Goal: Check status: Check status

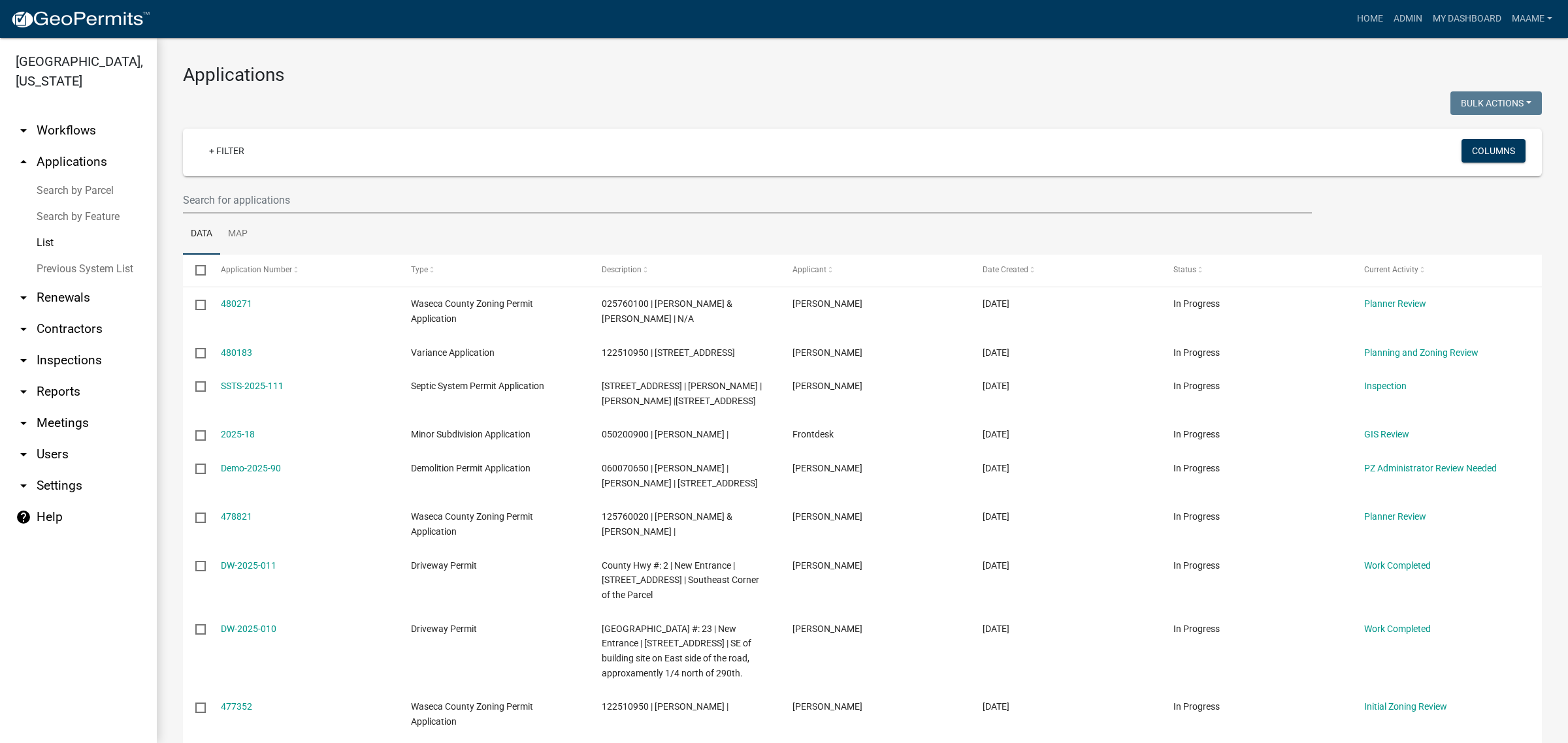
select select "3: 100"
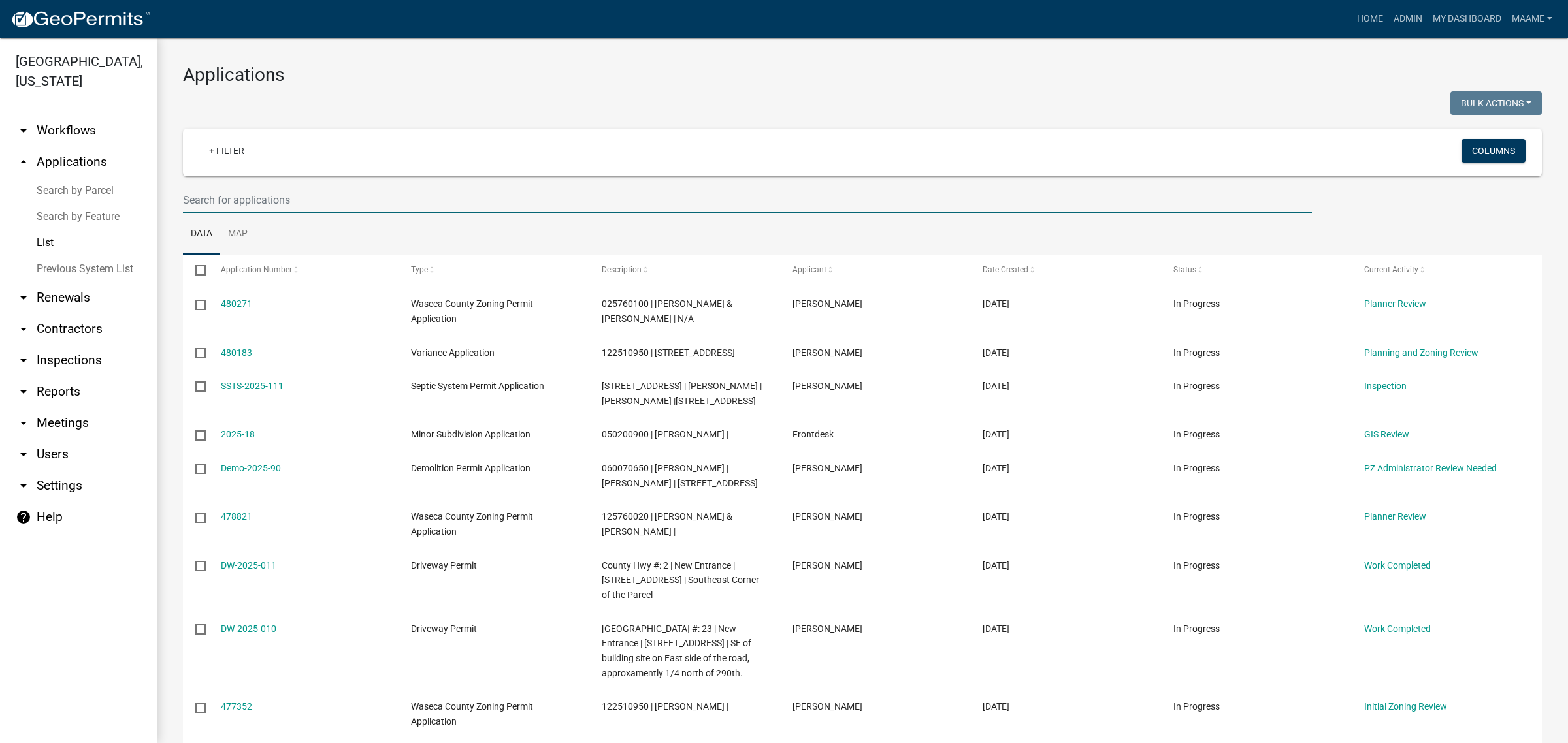
click at [275, 207] on input "text" at bounding box center [747, 200] width 1129 height 27
type input "[PERSON_NAME]"
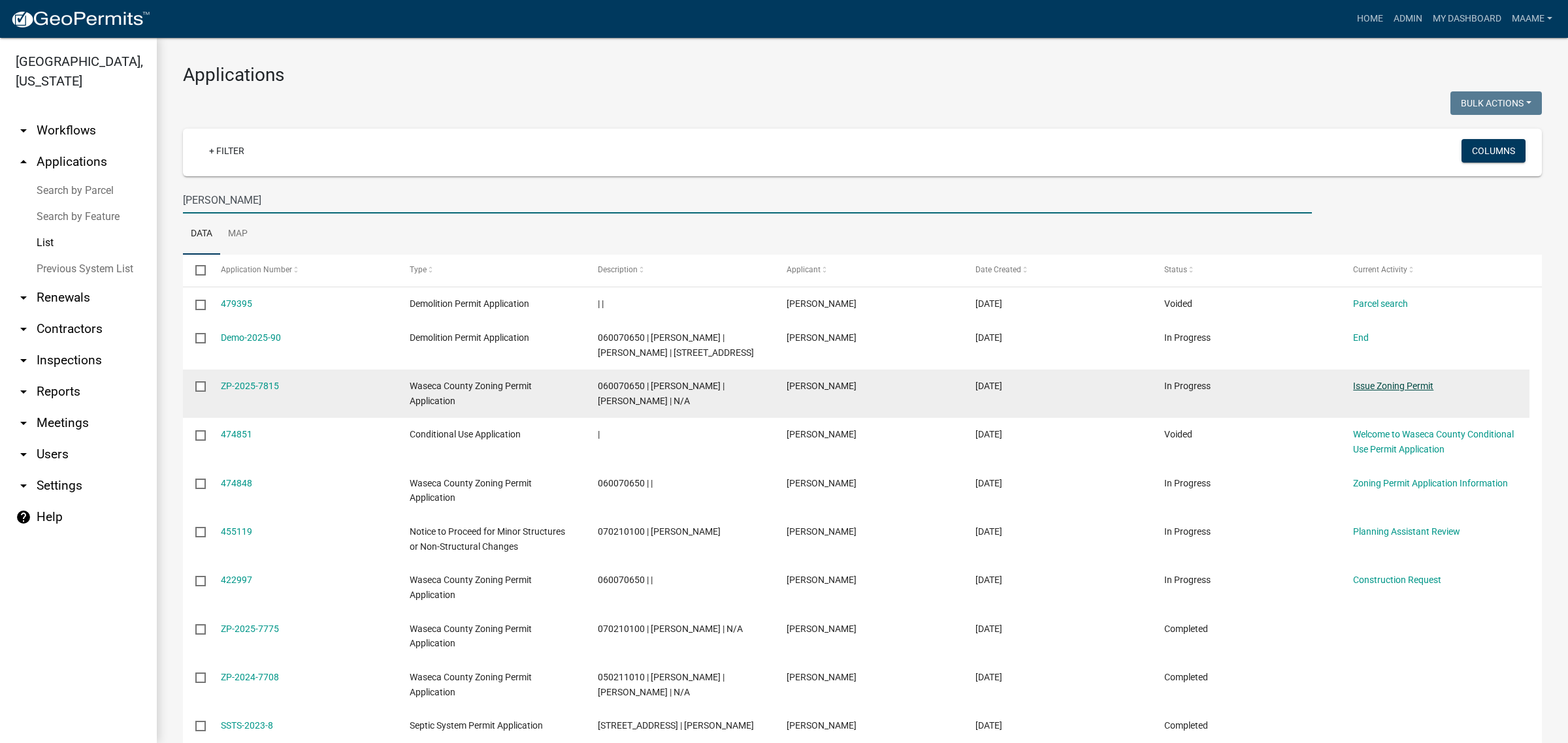
click at [1395, 383] on link "Issue Zoning Permit" at bounding box center [1393, 385] width 80 height 10
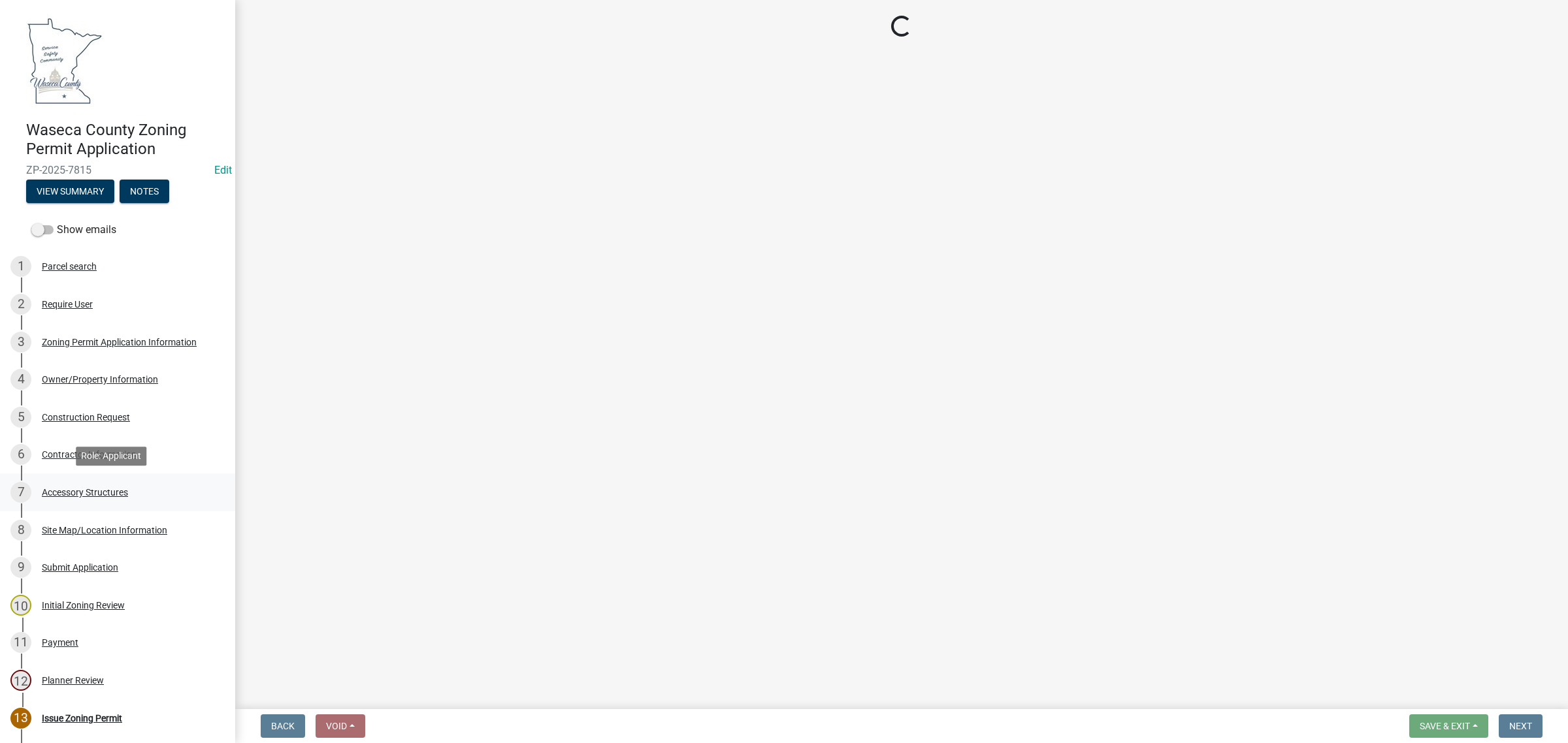
click at [87, 488] on div "Accessory Structures" at bounding box center [85, 492] width 87 height 9
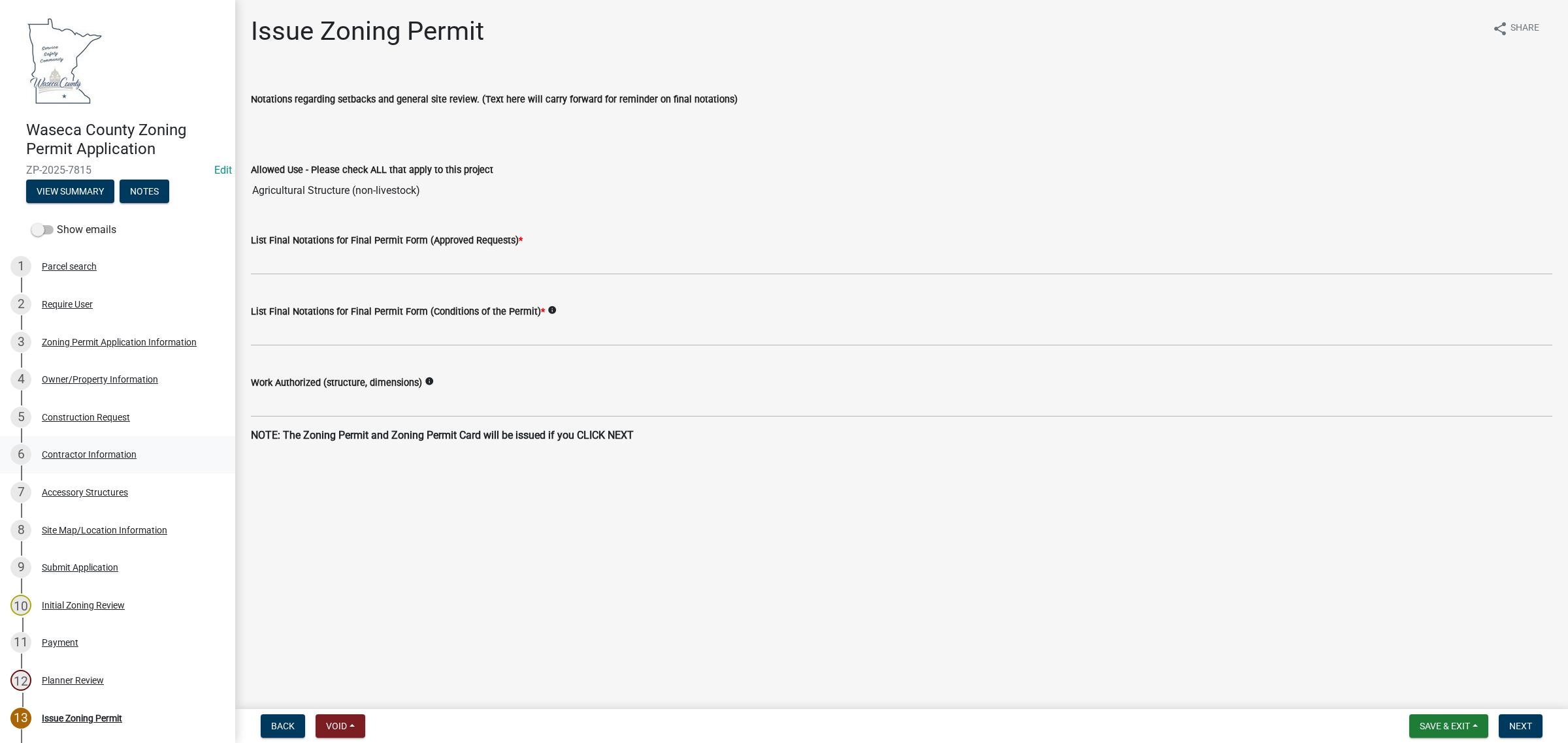
click at [87, 455] on div "Contractor Information" at bounding box center [89, 454] width 95 height 9
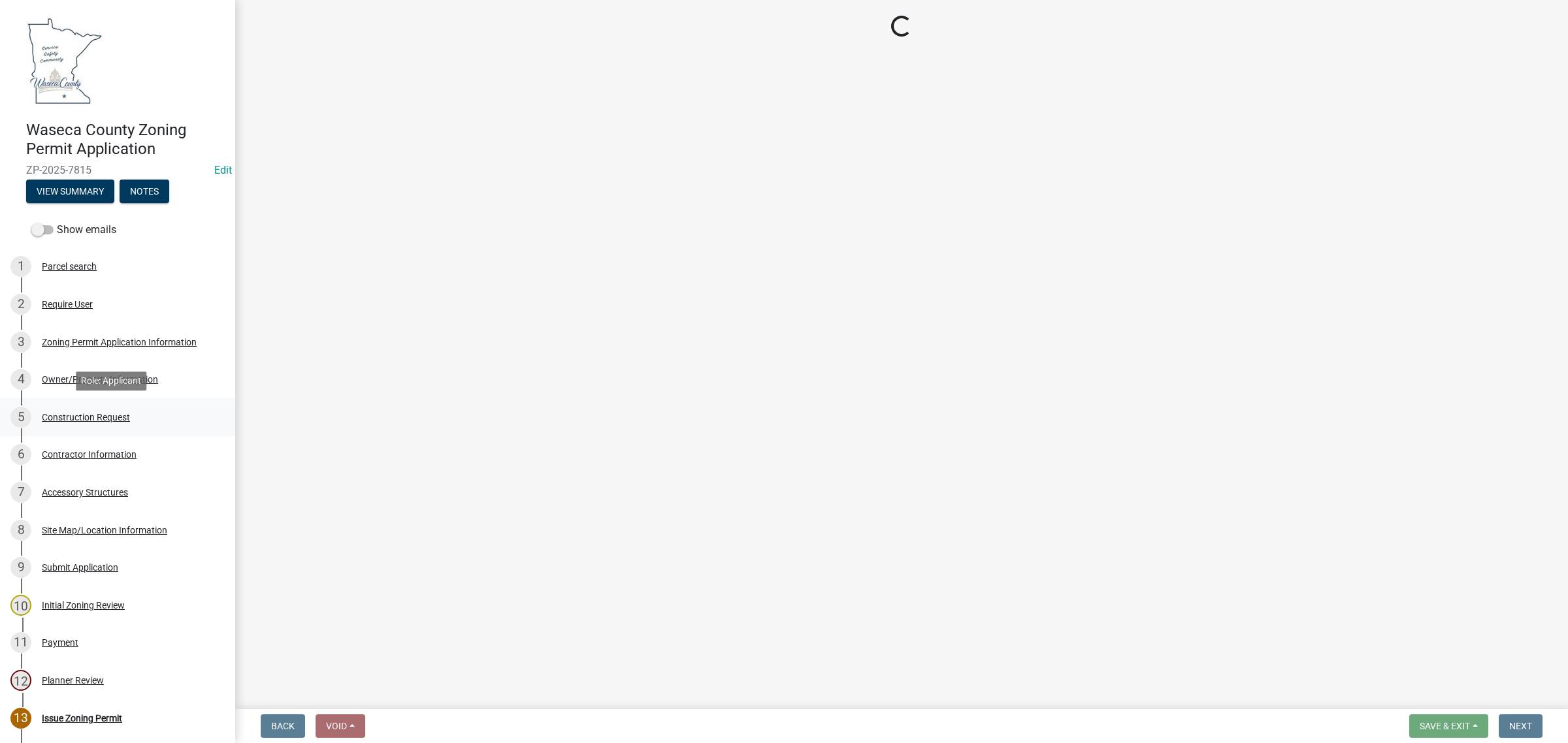
click at [90, 407] on div "5 Construction Request" at bounding box center [112, 417] width 204 height 21
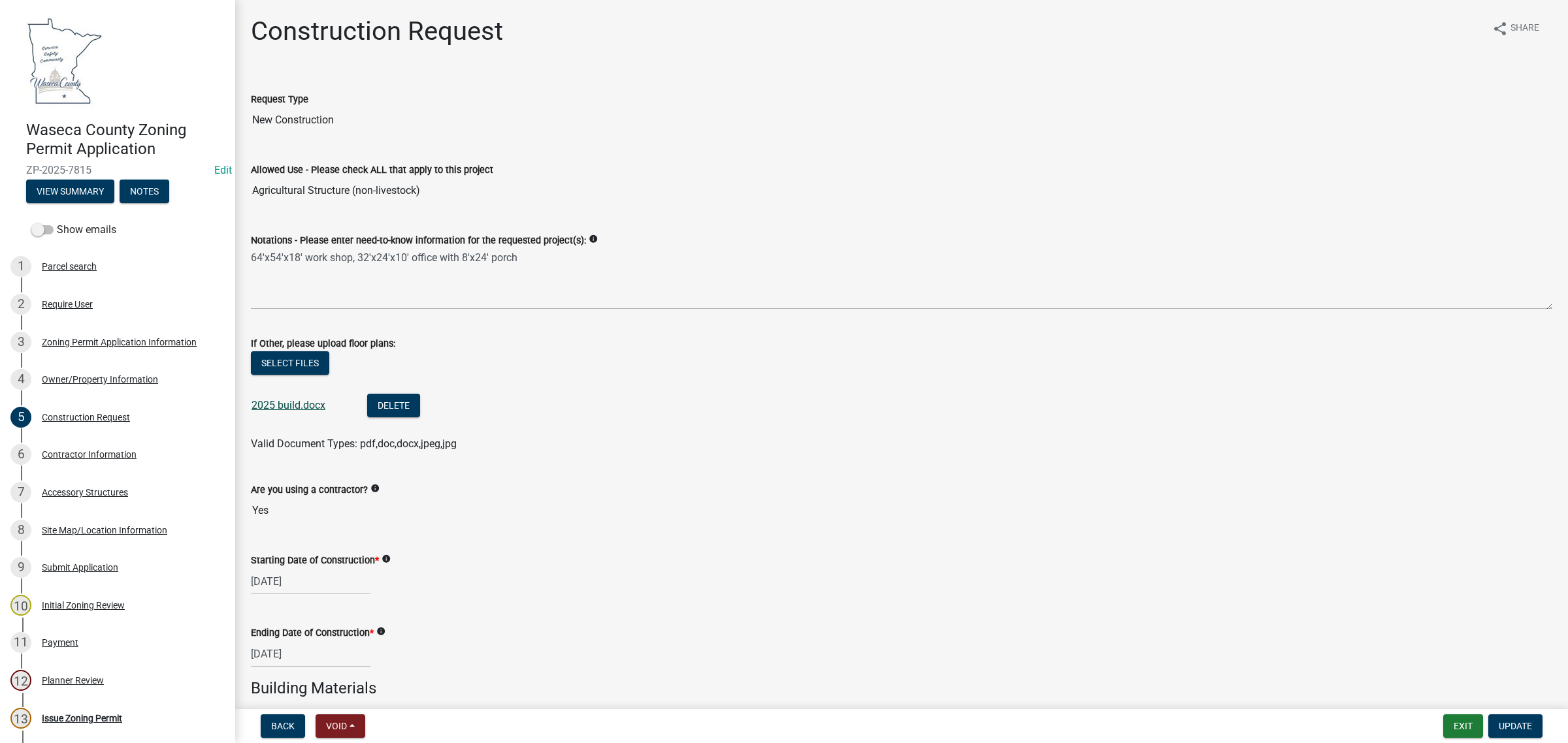
click at [260, 409] on link "2025 build.docx" at bounding box center [289, 405] width 74 height 12
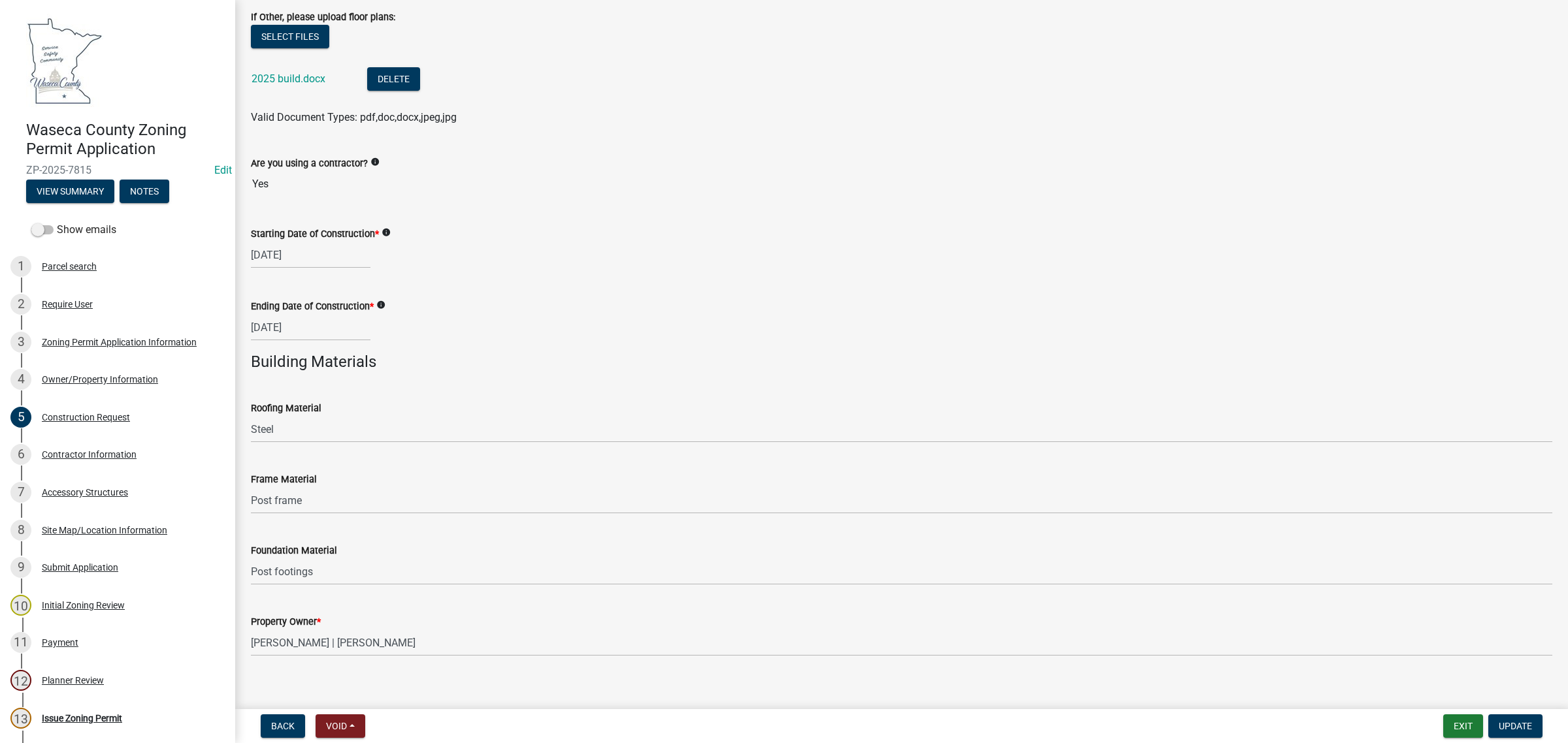
scroll to position [340, 0]
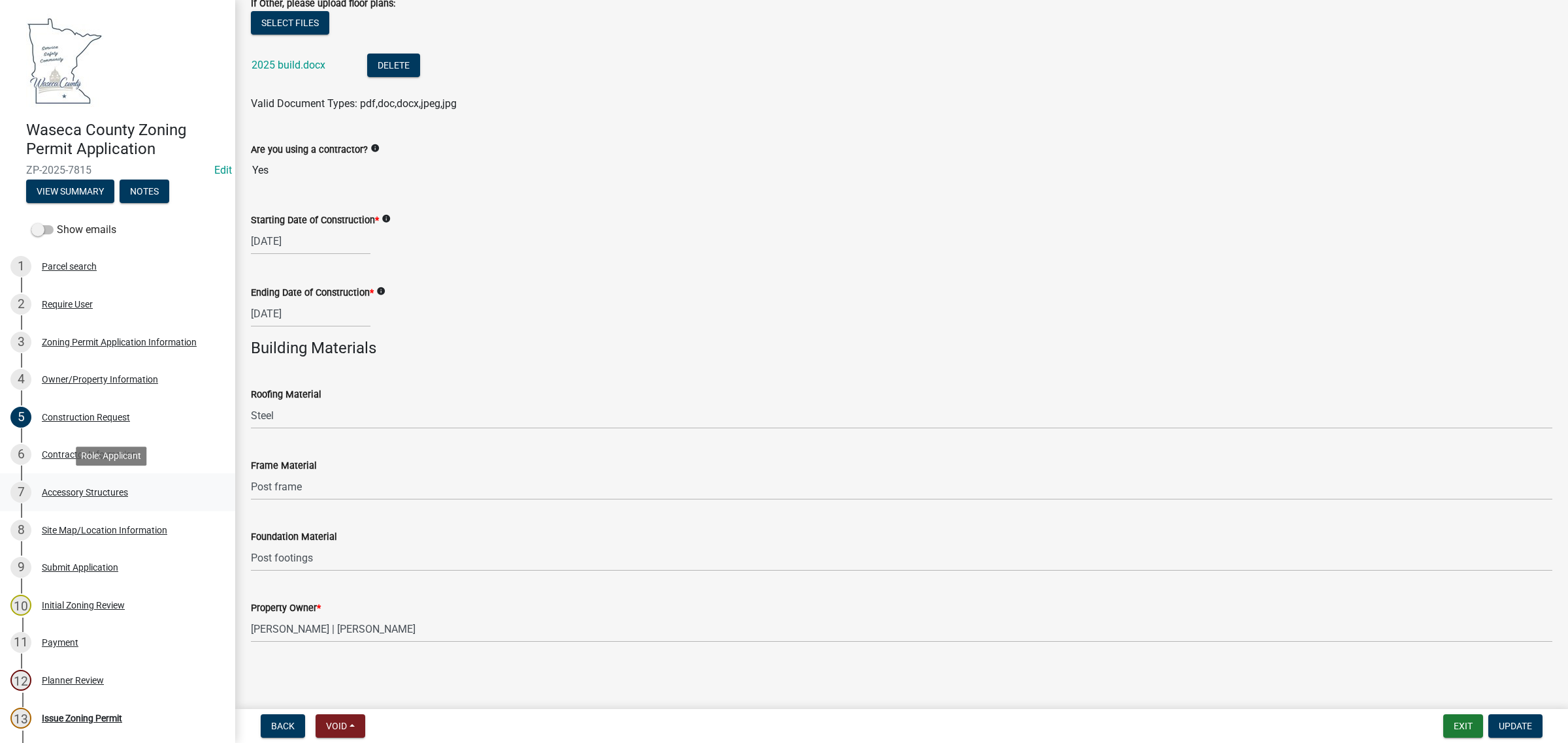
click at [73, 495] on div "Accessory Structures" at bounding box center [85, 492] width 87 height 9
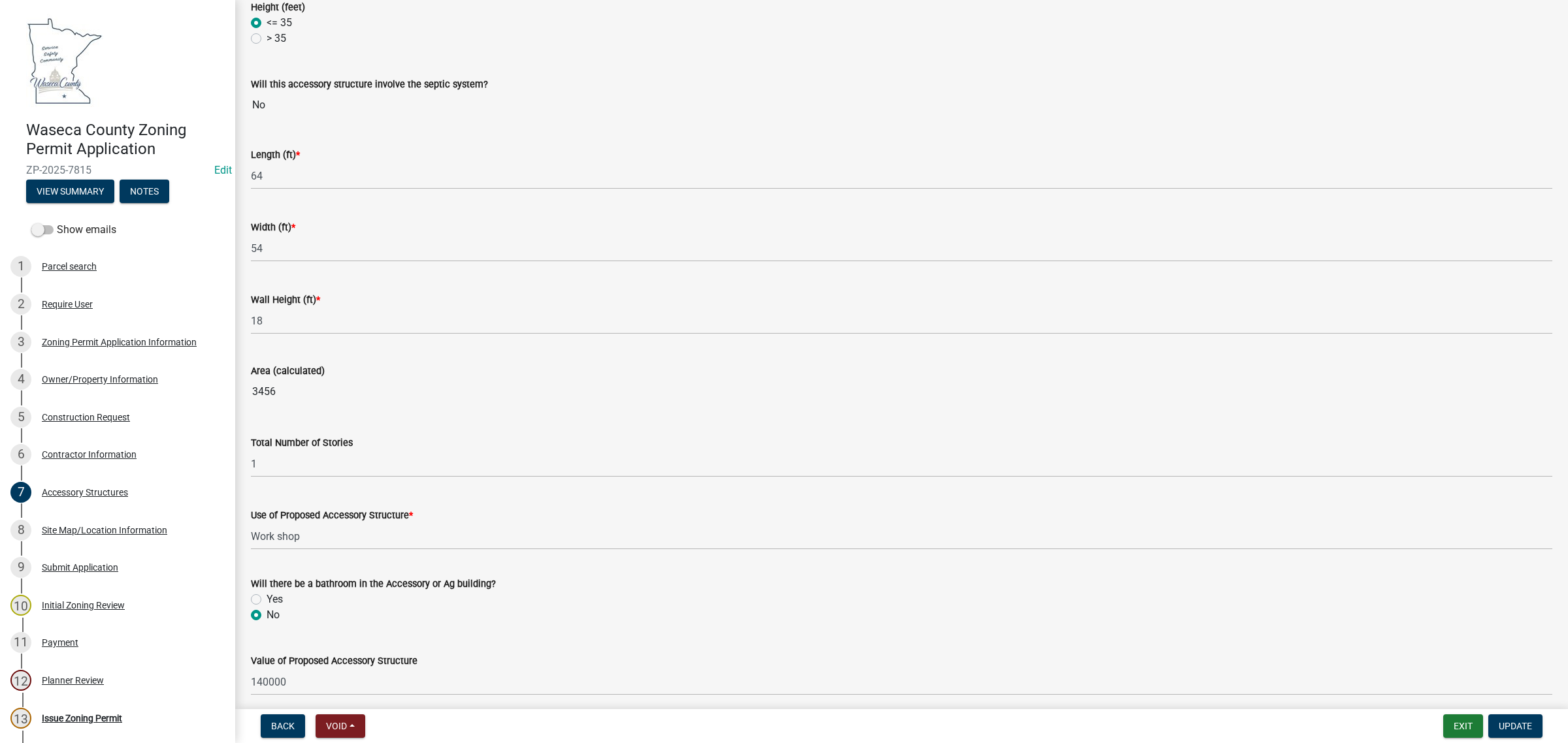
scroll to position [537, 0]
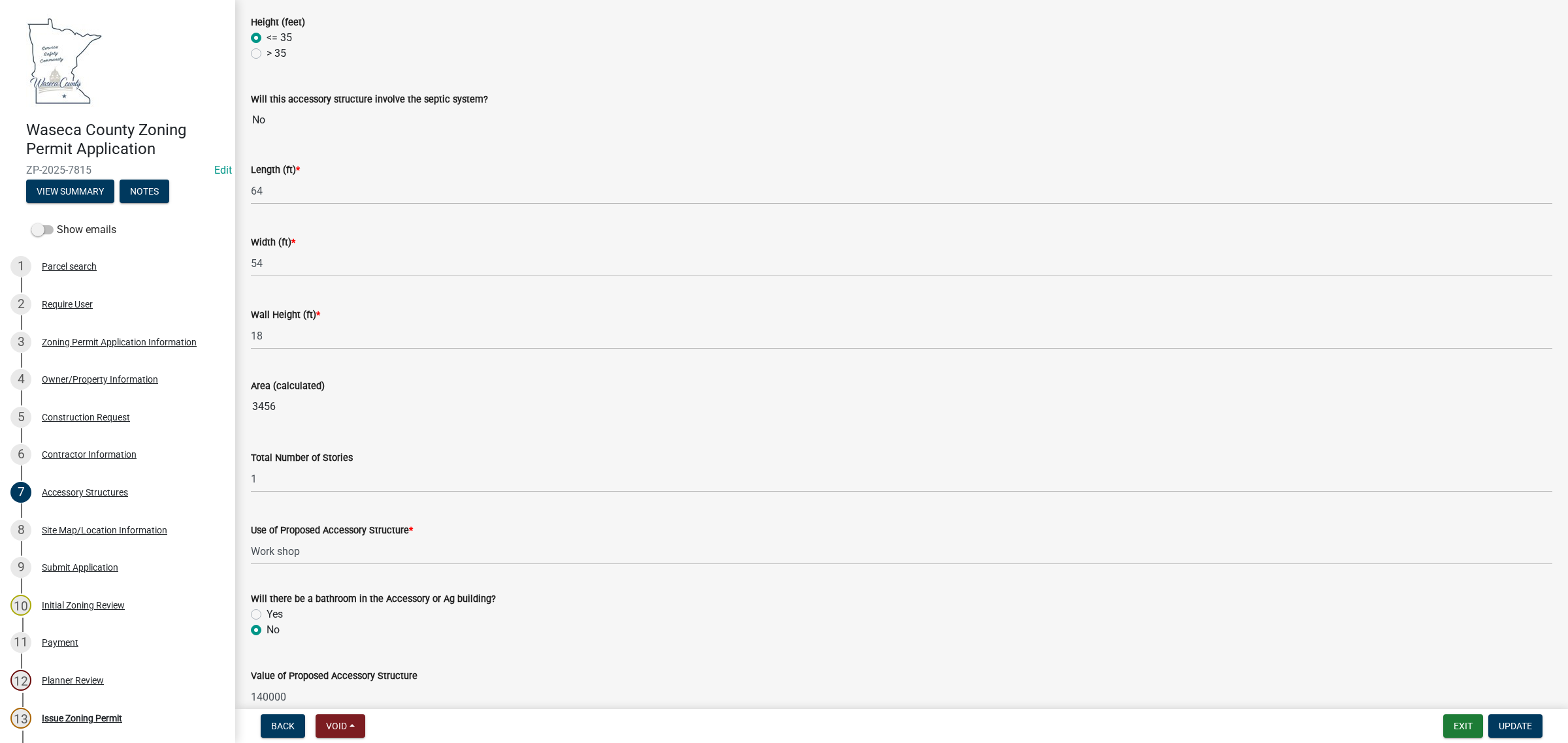
drag, startPoint x: 306, startPoint y: 406, endPoint x: 246, endPoint y: 410, distance: 60.1
click at [246, 410] on div "Area (calculated) 3456" at bounding box center [901, 389] width 1321 height 60
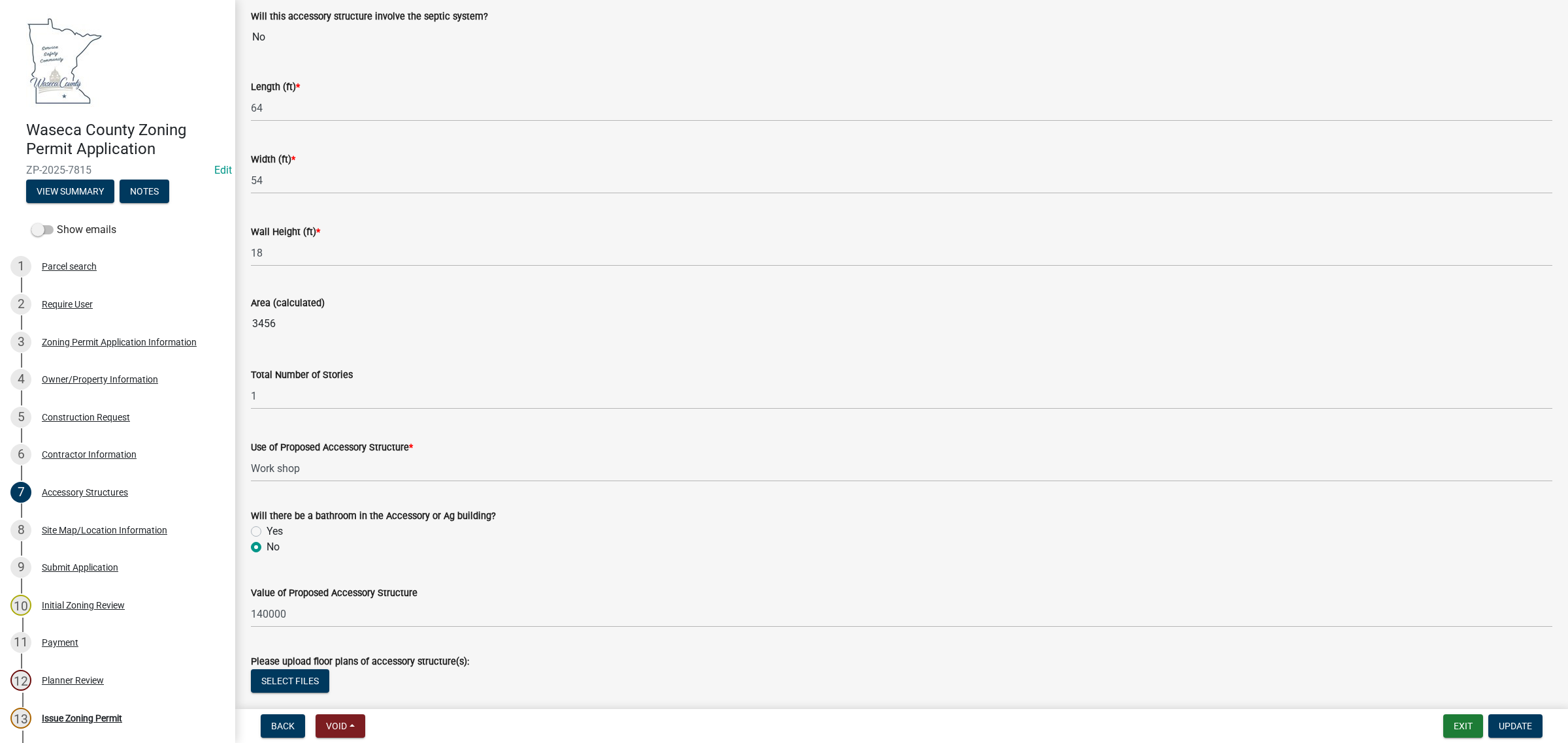
scroll to position [619, 0]
click at [78, 529] on div "Site Map/Location Information" at bounding box center [104, 530] width 125 height 9
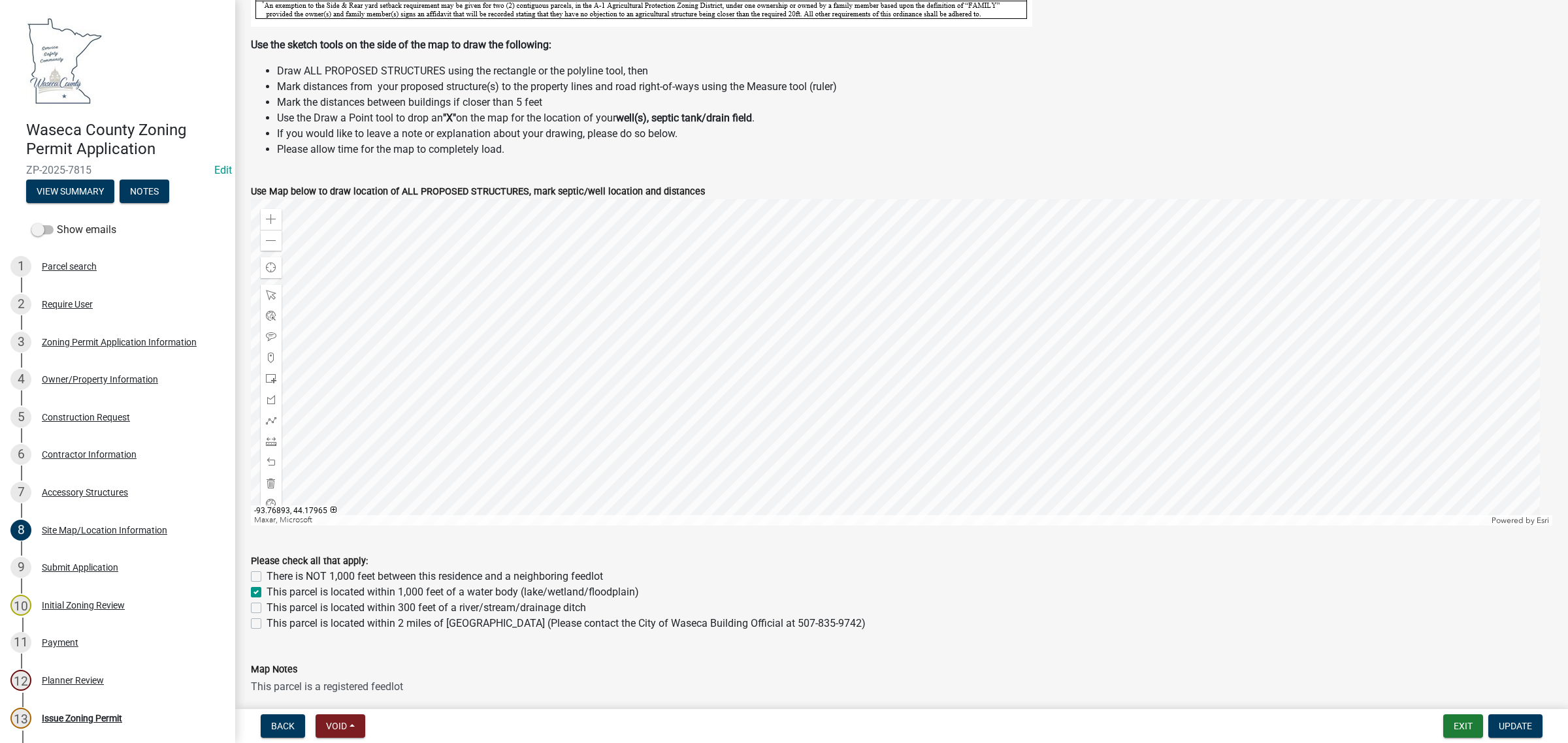
scroll to position [742, 0]
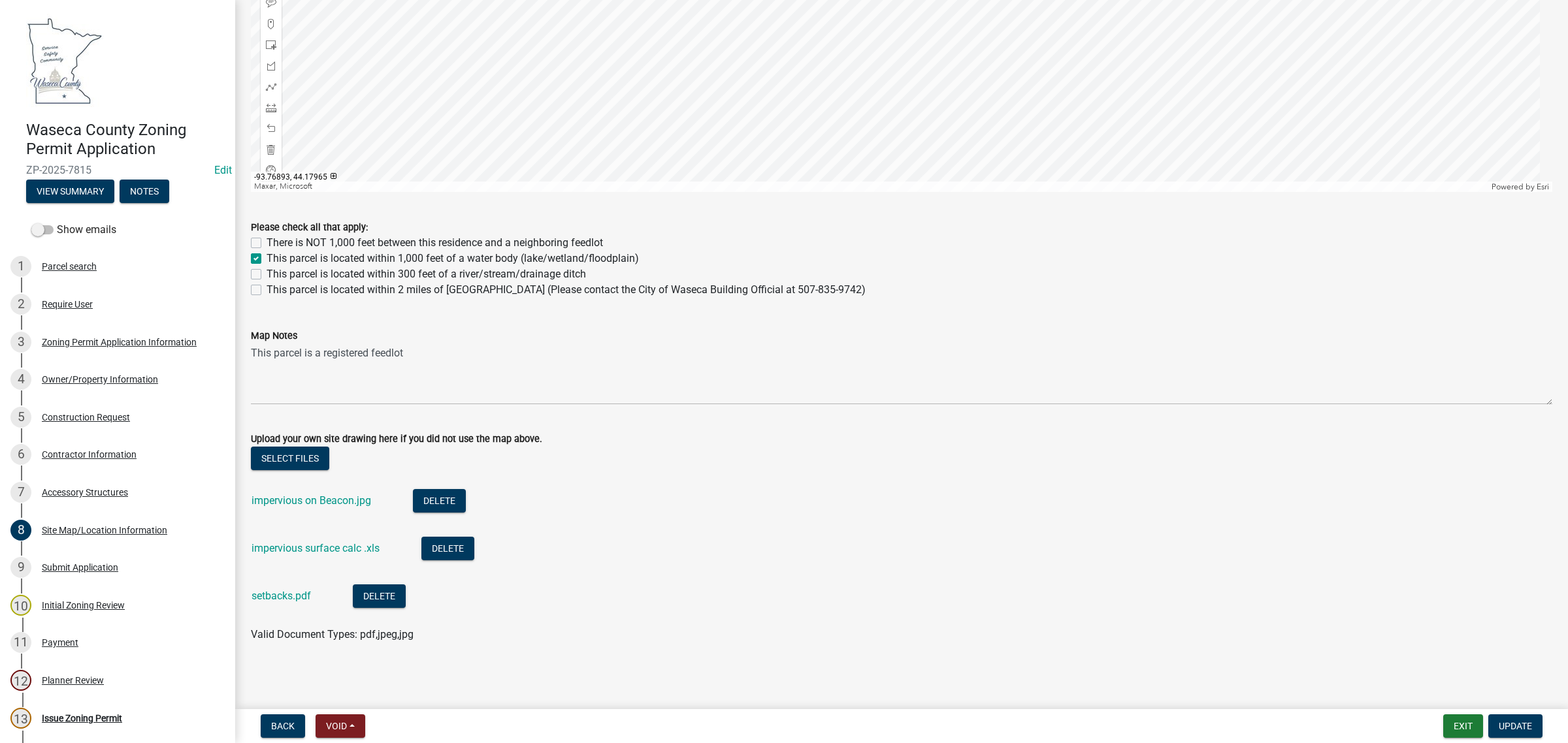
click at [282, 507] on div "impervious on Beacon.jpg" at bounding box center [322, 502] width 140 height 27
click at [281, 502] on link "impervious on Beacon.jpg" at bounding box center [312, 500] width 120 height 12
